Goal: Information Seeking & Learning: Find specific fact

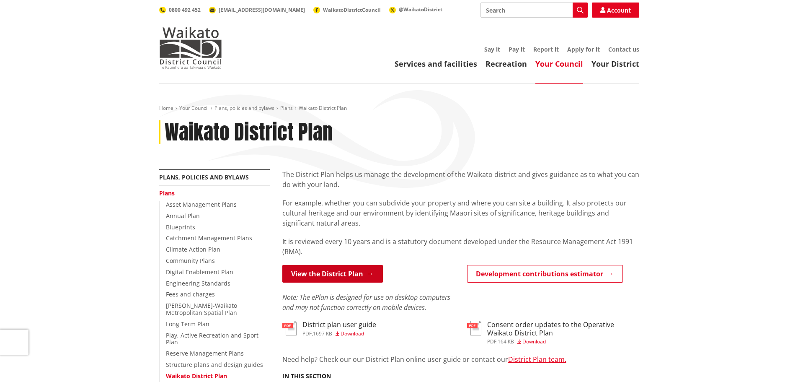
click at [335, 277] on link "View the District Plan" at bounding box center [332, 274] width 101 height 18
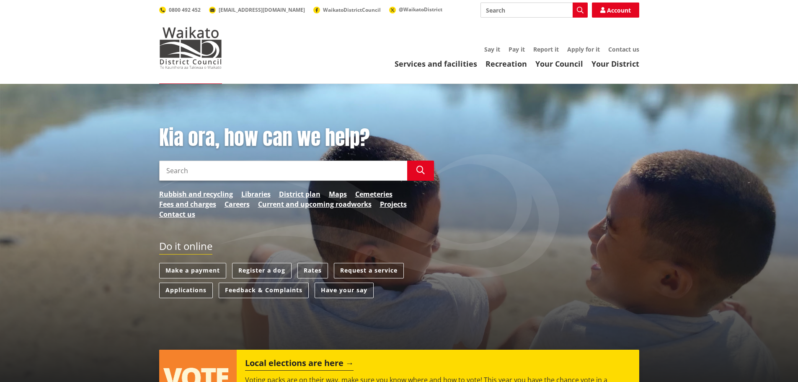
click at [202, 172] on input "Search" at bounding box center [283, 170] width 248 height 20
click at [200, 171] on input "Road Hierachy" at bounding box center [283, 170] width 248 height 20
type input "Road Hierarchy"
click at [419, 169] on icon "button" at bounding box center [420, 170] width 8 height 8
